Goal: Navigation & Orientation: Find specific page/section

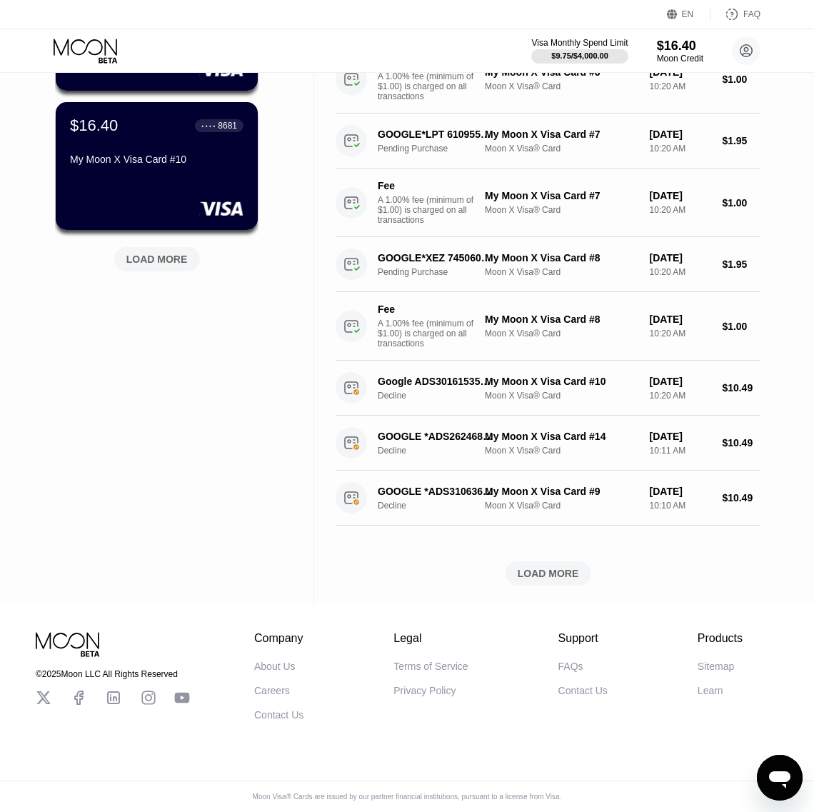
scroll to position [670, 0]
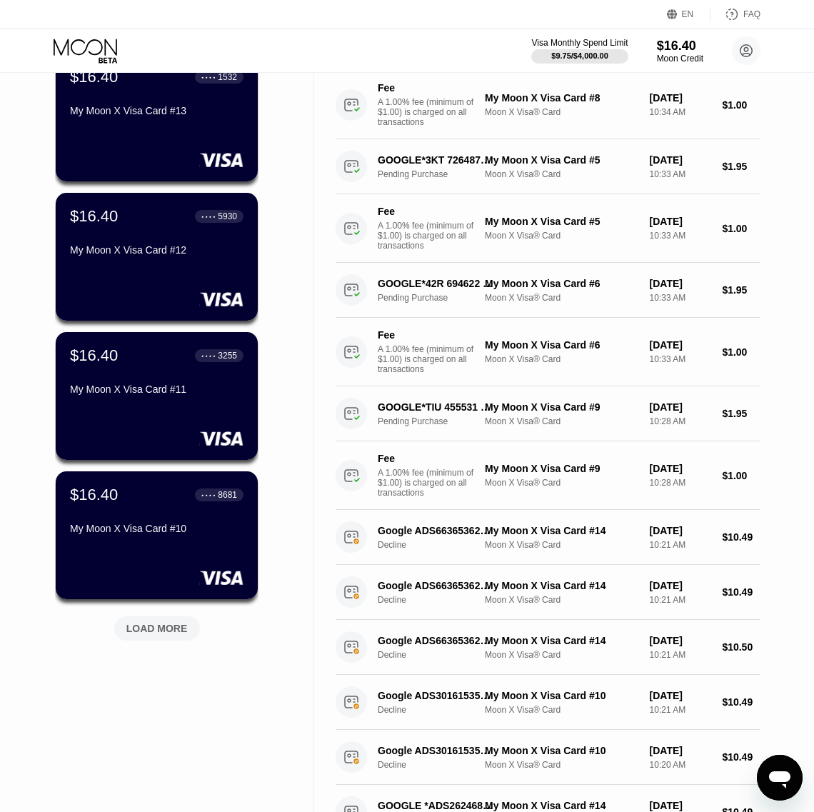
scroll to position [268, 0]
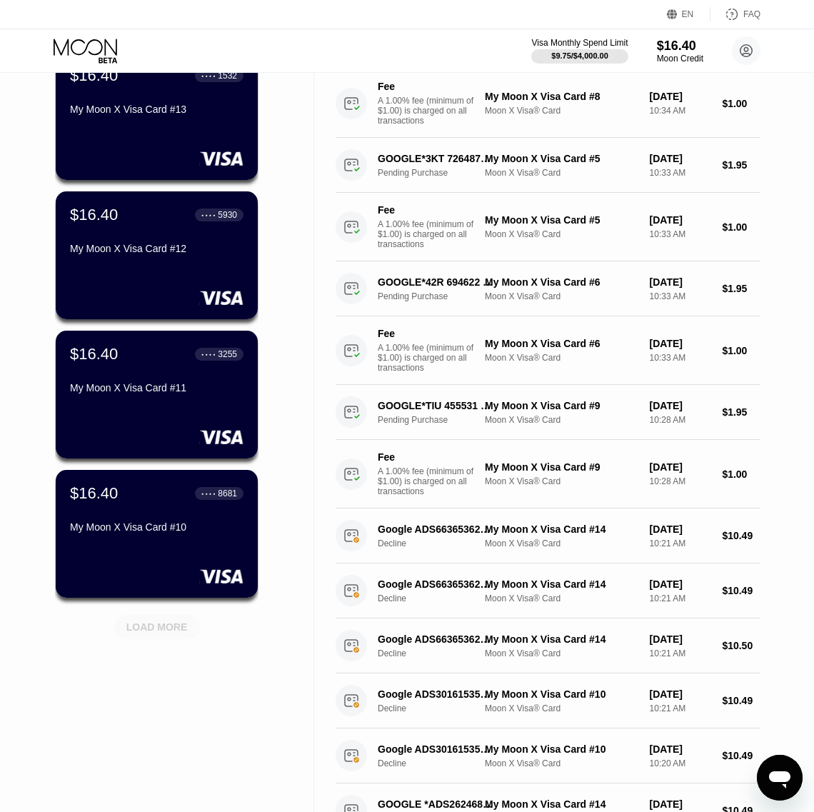
click at [173, 624] on div "LOAD MORE" at bounding box center [156, 627] width 61 height 13
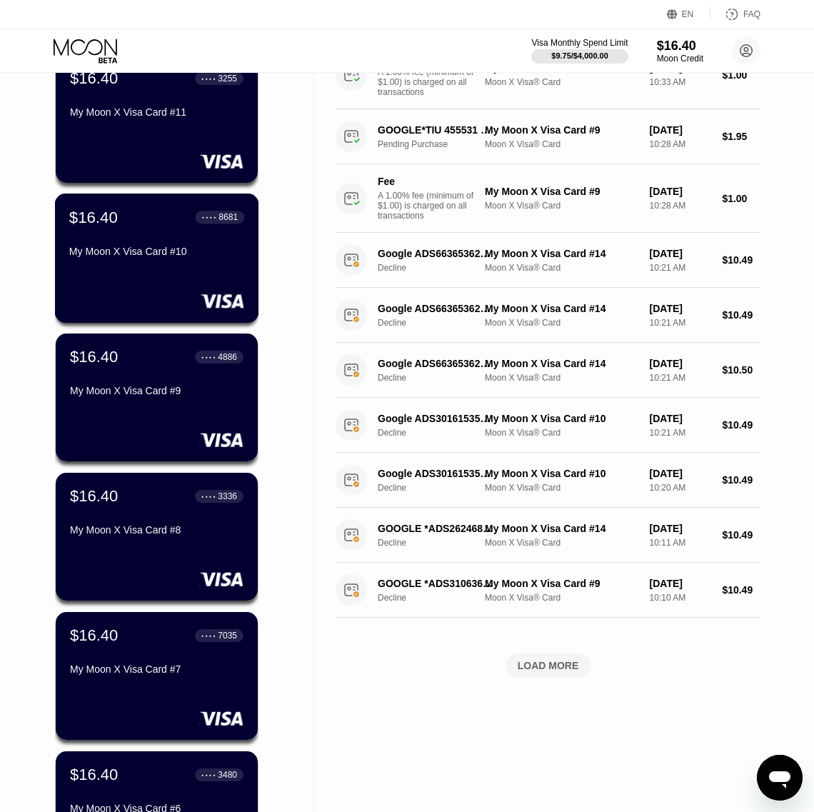
scroll to position [625, 0]
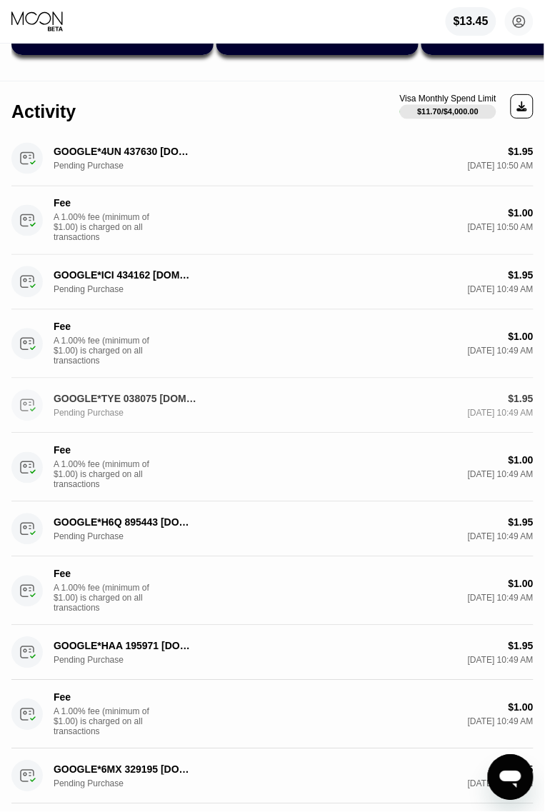
scroll to position [357, 0]
